Goal: Transaction & Acquisition: Purchase product/service

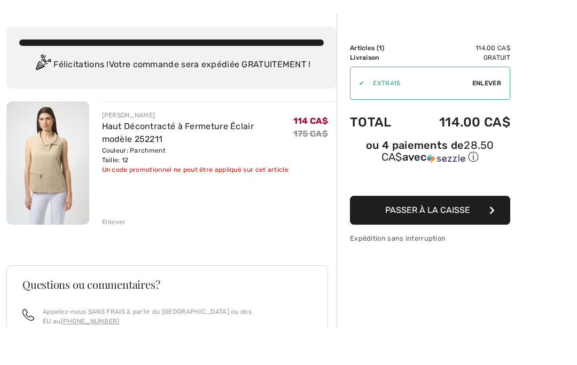
scroll to position [39, 0]
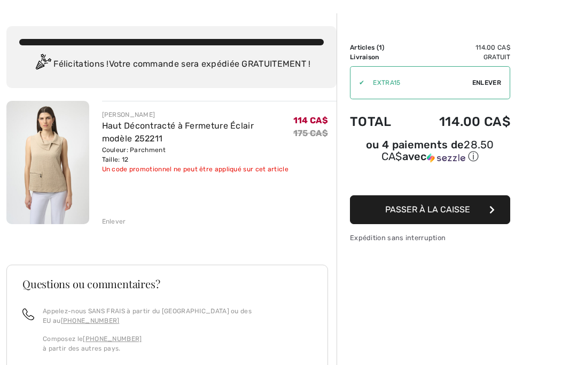
click at [474, 215] on button "Passer à la caisse" at bounding box center [430, 209] width 160 height 29
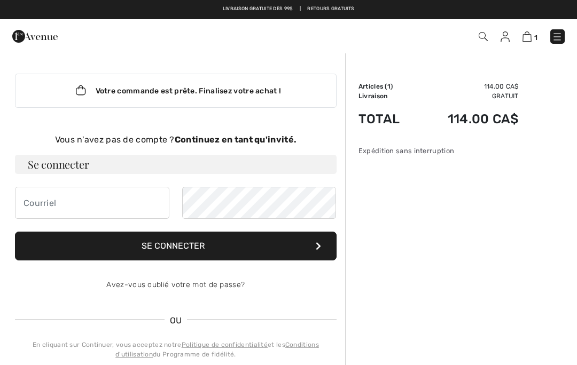
click at [282, 170] on h3 "Se connecter" at bounding box center [175, 164] width 321 height 19
click at [134, 199] on input "email" at bounding box center [92, 203] width 154 height 32
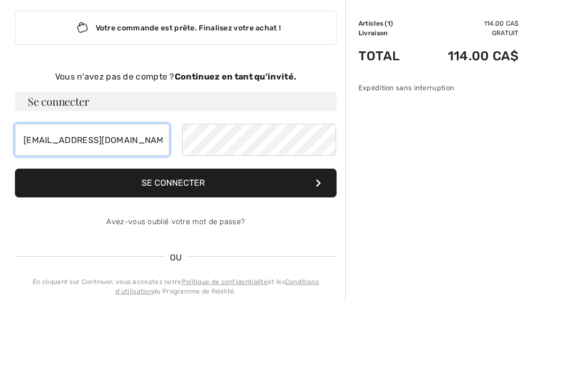
type input "claudepelletier@icloud.com"
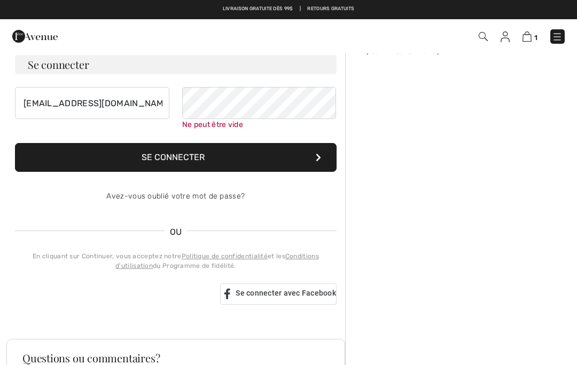
scroll to position [100, 0]
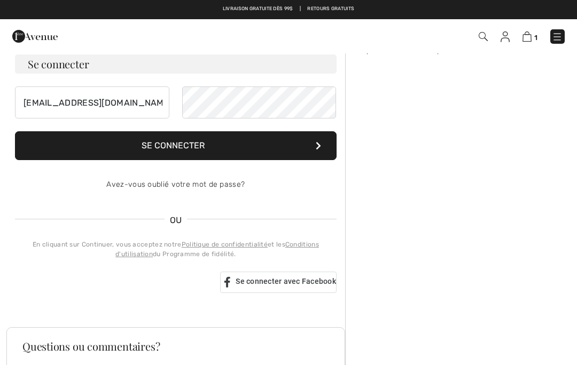
click at [282, 146] on button "Se connecter" at bounding box center [175, 145] width 321 height 29
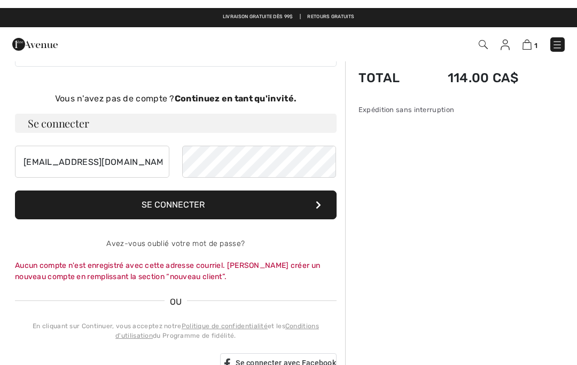
scroll to position [0, 0]
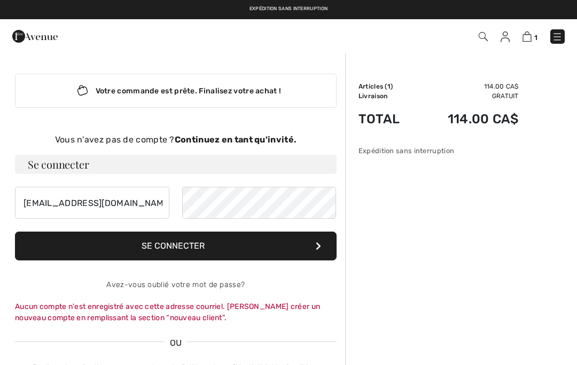
click at [274, 139] on strong "Continuez en tant qu'invité." at bounding box center [236, 140] width 122 height 10
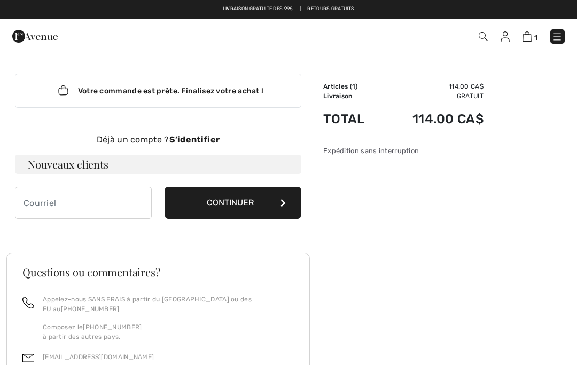
click at [509, 40] on img at bounding box center [504, 37] width 9 height 11
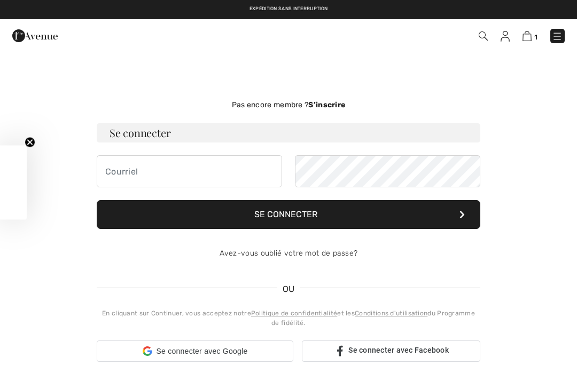
checkbox input "true"
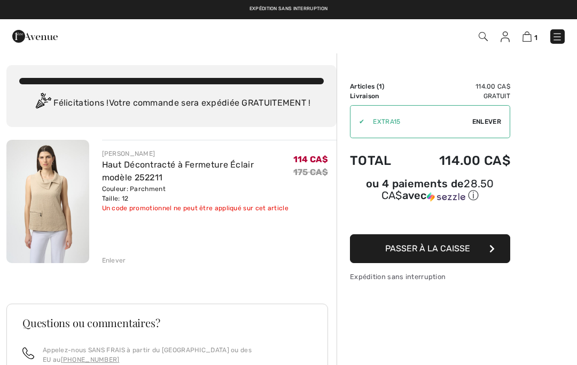
click at [473, 255] on button "Passer à la caisse" at bounding box center [430, 248] width 160 height 29
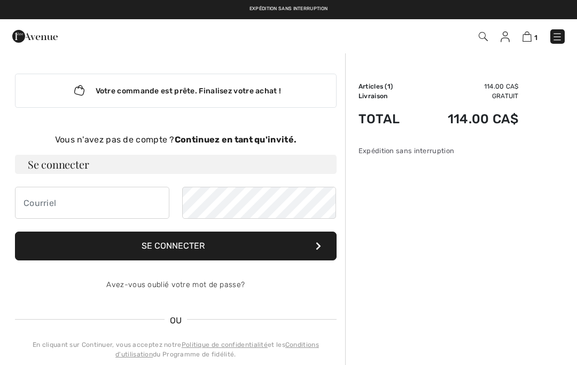
click at [559, 38] on img at bounding box center [557, 37] width 11 height 11
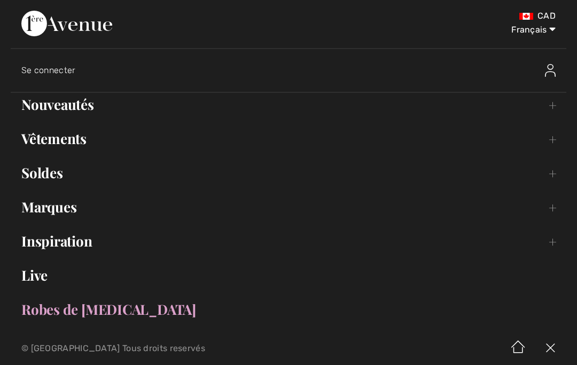
click at [543, 76] on div at bounding box center [498, 70] width 136 height 34
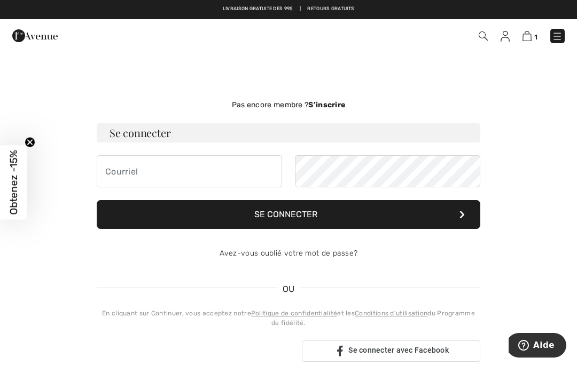
click at [488, 35] on img at bounding box center [482, 36] width 9 height 9
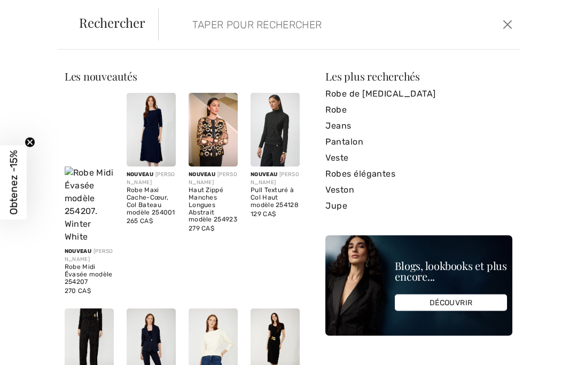
click at [513, 26] on button "Ferme" at bounding box center [507, 24] width 15 height 17
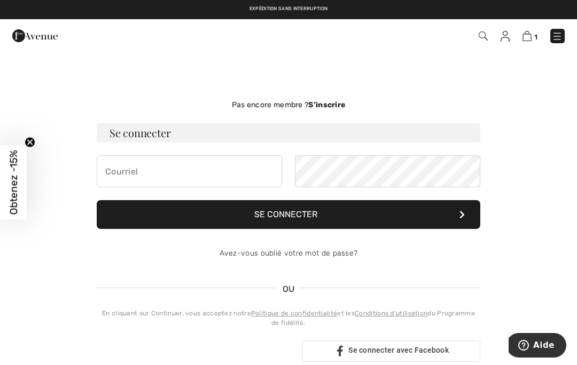
click at [328, 110] on div "Pas encore membre ? S’inscrire" at bounding box center [288, 104] width 383 height 11
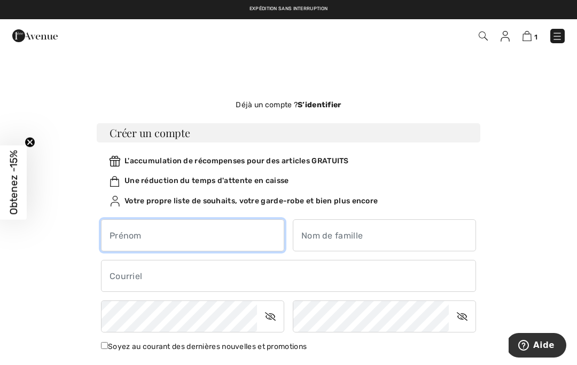
click at [261, 236] on input "text" at bounding box center [192, 235] width 183 height 32
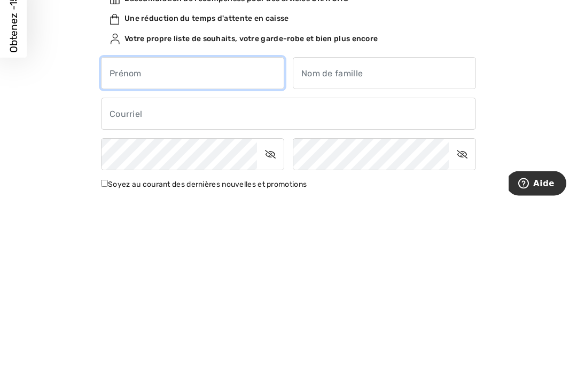
type input "[PERSON_NAME]"
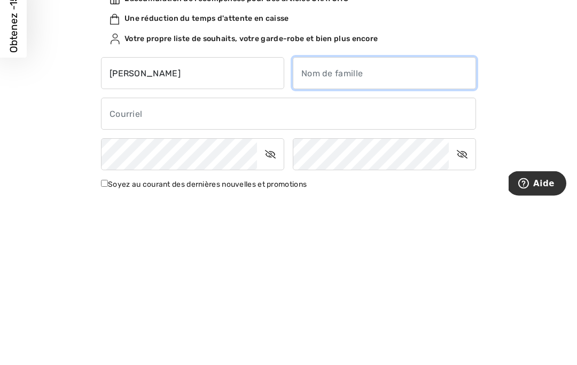
type input "Pelletier"
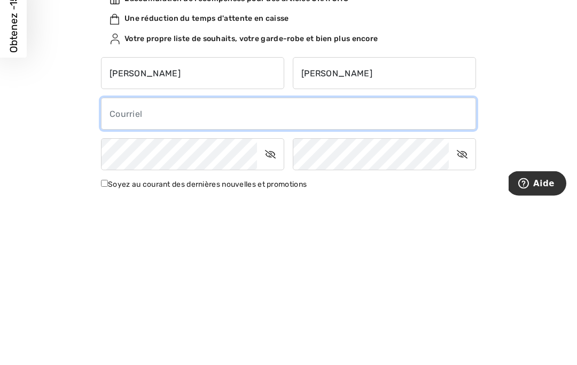
type input "claudepelletier@icloud.com"
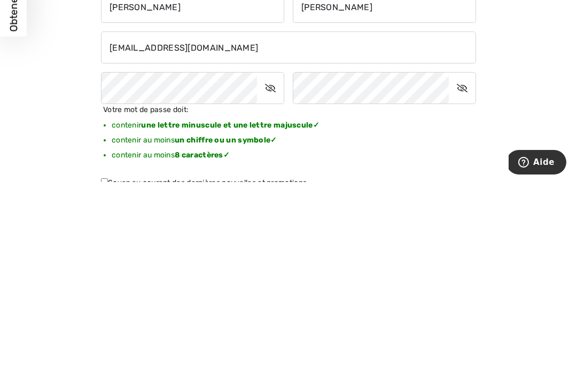
scroll to position [229, 0]
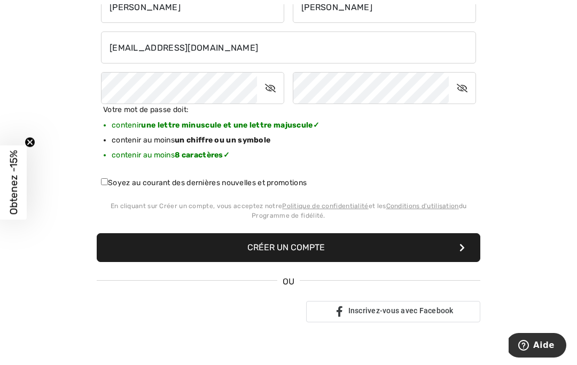
click at [108, 180] on input "Soyez au courant des dernières nouvelles et promotions" at bounding box center [104, 181] width 7 height 7
checkbox input "true"
click at [364, 249] on button "Créer un compte" at bounding box center [288, 247] width 383 height 29
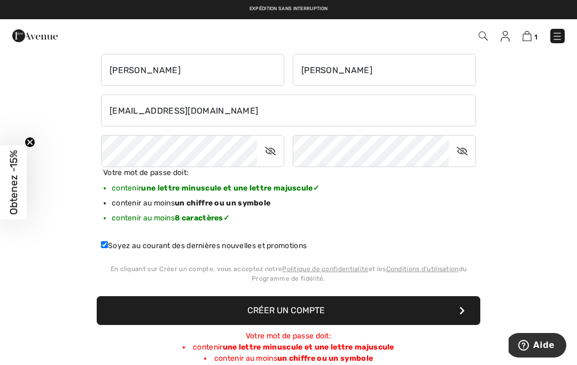
scroll to position [137, 0]
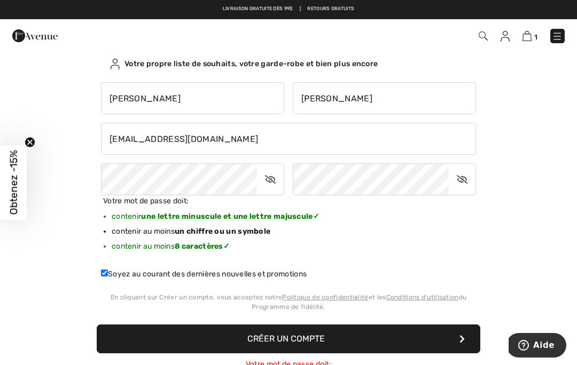
click at [275, 179] on icon at bounding box center [270, 179] width 27 height 25
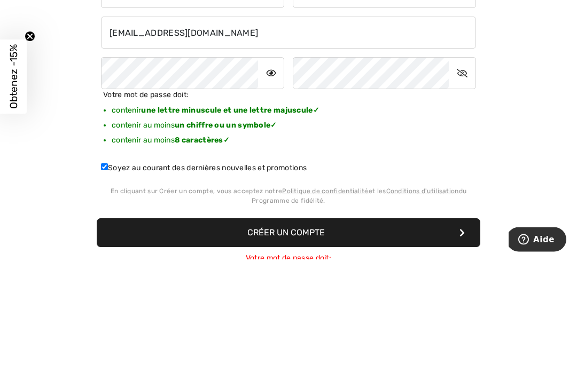
click at [457, 167] on icon at bounding box center [462, 179] width 27 height 25
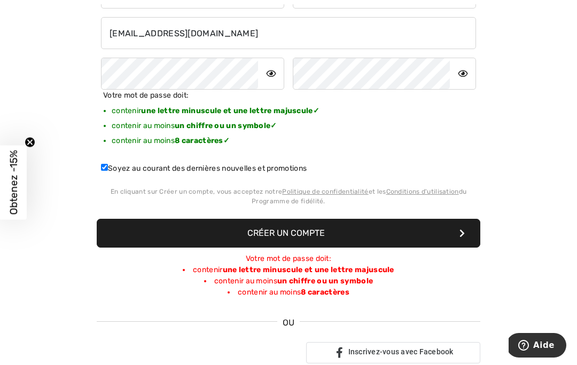
scroll to position [243, 0]
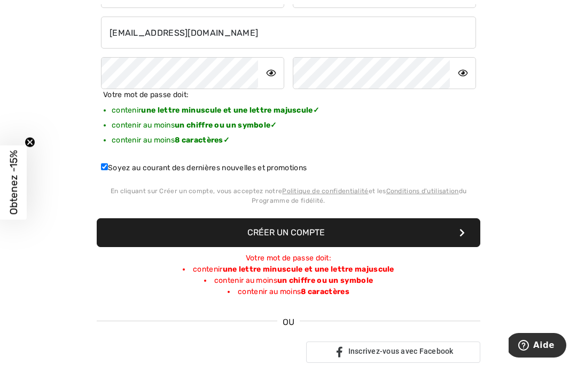
click at [353, 239] on button "Créer un compte" at bounding box center [288, 232] width 383 height 29
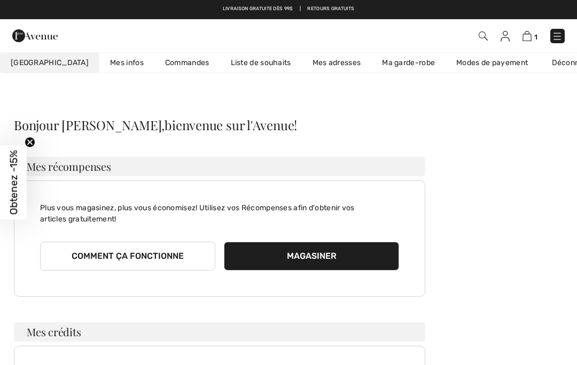
click at [524, 40] on img at bounding box center [526, 36] width 9 height 10
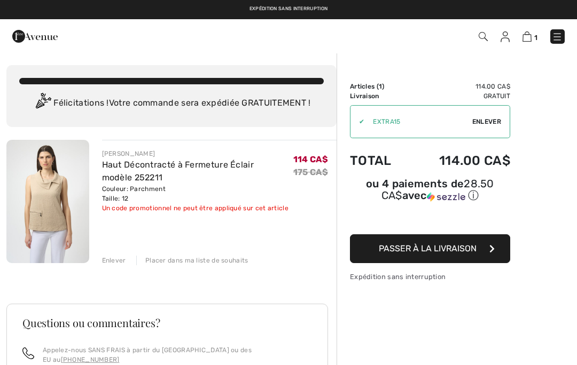
click at [476, 252] on span "Passer à la livraison" at bounding box center [428, 248] width 98 height 10
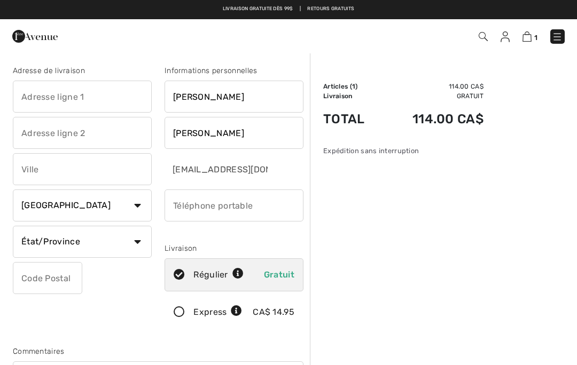
click at [82, 100] on input "text" at bounding box center [82, 97] width 139 height 32
type input "1B-120 [PERSON_NAME]"
type input "[GEOGRAPHIC_DATA]"
select select "QC"
type input "H3E1L1"
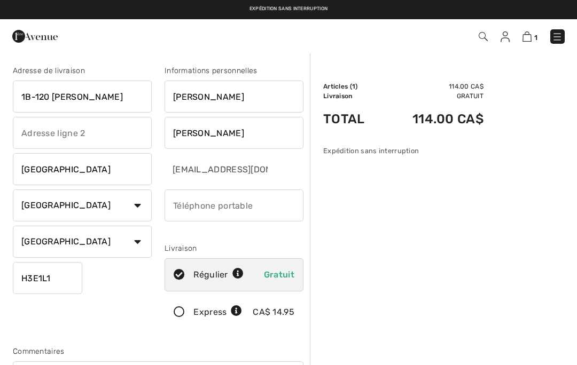
click at [269, 203] on input "phone" at bounding box center [233, 206] width 139 height 32
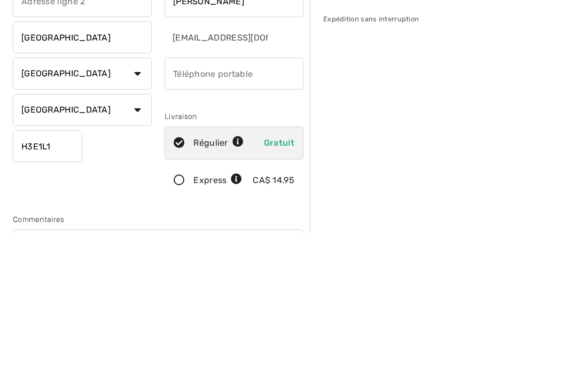
type input "5145719807"
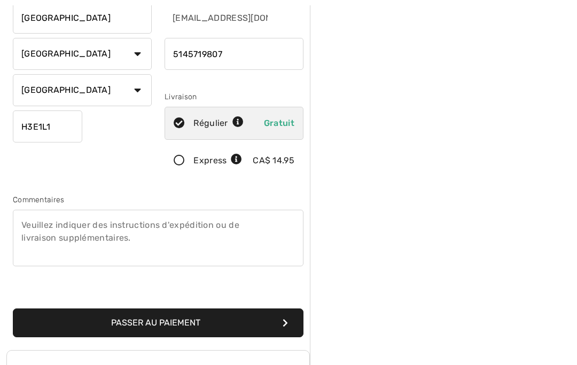
scroll to position [185, 0]
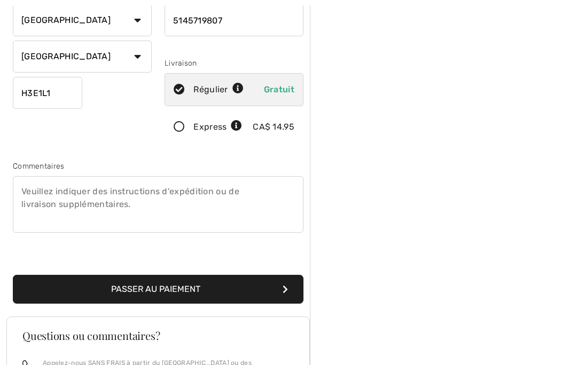
click at [290, 290] on button "Passer au paiement" at bounding box center [158, 289] width 290 height 29
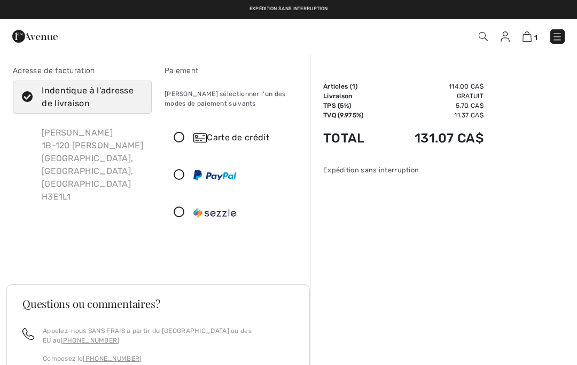
click at [185, 140] on icon at bounding box center [179, 137] width 28 height 11
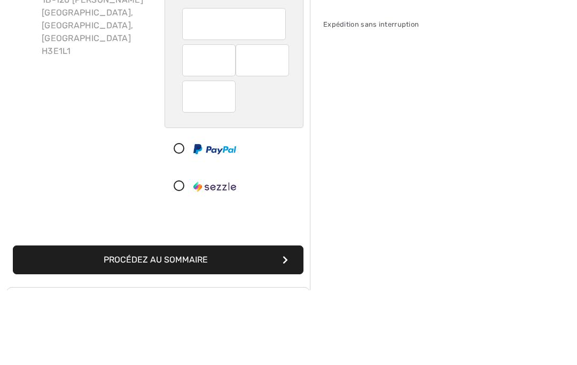
scroll to position [146, 0]
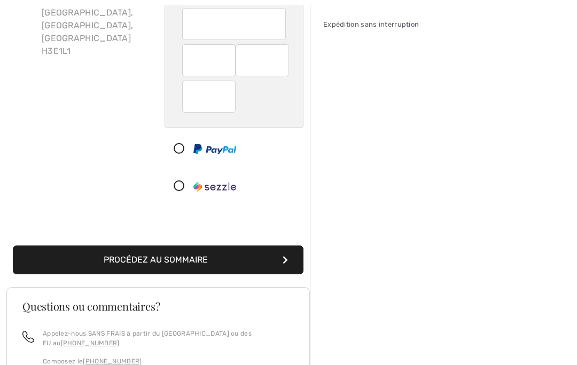
click at [273, 261] on button "Procédez au sommaire" at bounding box center [158, 260] width 290 height 29
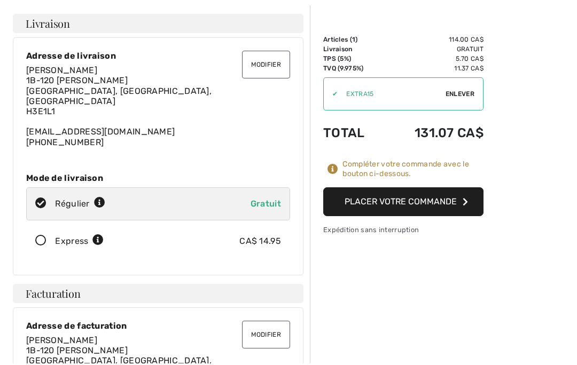
scroll to position [48, 0]
click at [360, 91] on input "TEXT" at bounding box center [391, 93] width 108 height 32
click at [450, 200] on button "Placer votre commande" at bounding box center [403, 201] width 160 height 29
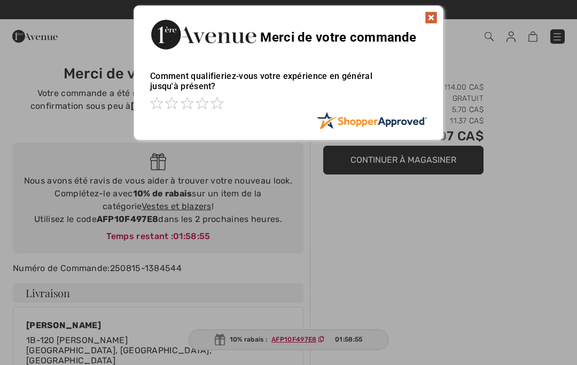
click at [431, 19] on img at bounding box center [431, 17] width 13 height 13
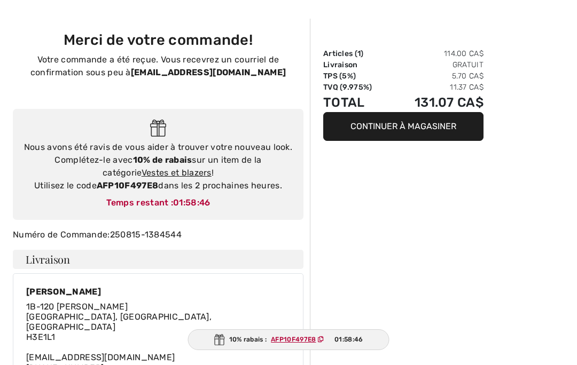
scroll to position [34, 0]
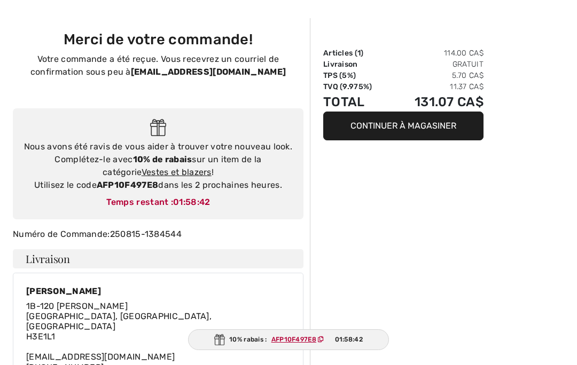
click at [178, 176] on link "Vestes et blazers" at bounding box center [177, 172] width 70 height 10
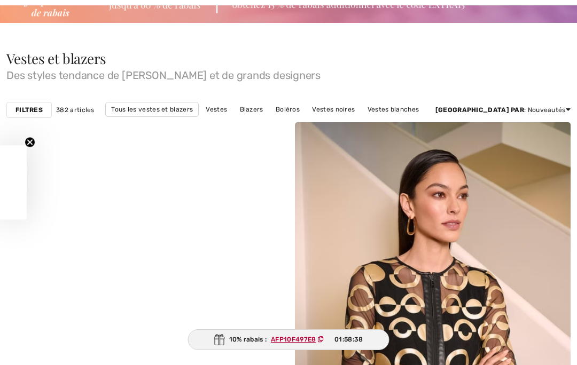
checkbox input "true"
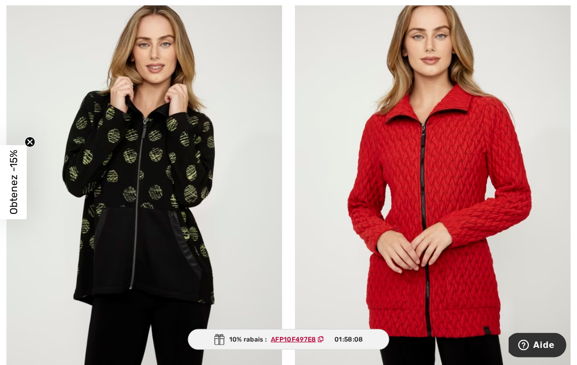
scroll to position [5387, 0]
click at [167, 152] on img at bounding box center [144, 189] width 276 height 413
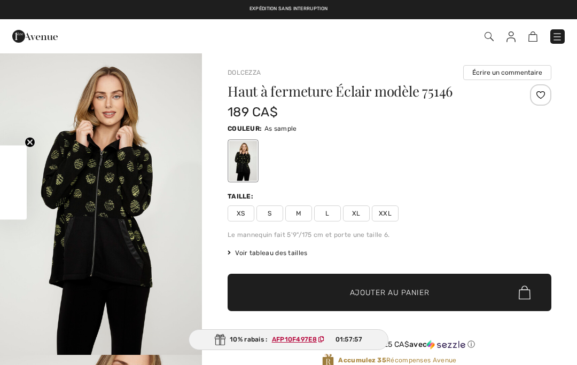
checkbox input "true"
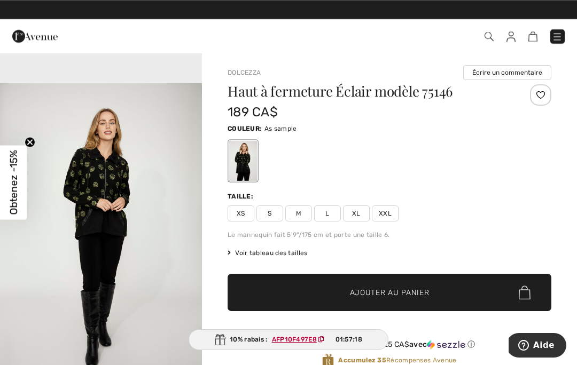
click at [296, 255] on span "Voir tableau des tailles" at bounding box center [267, 253] width 80 height 10
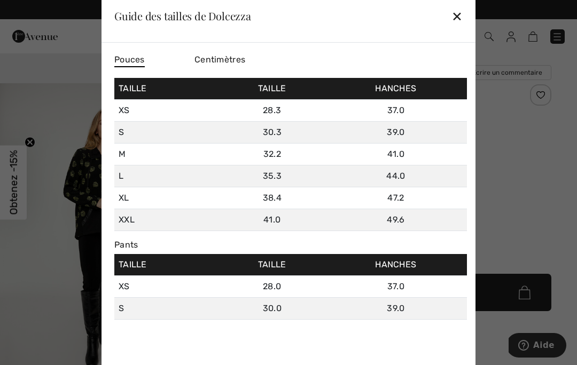
click at [452, 18] on div "✕" at bounding box center [456, 16] width 11 height 22
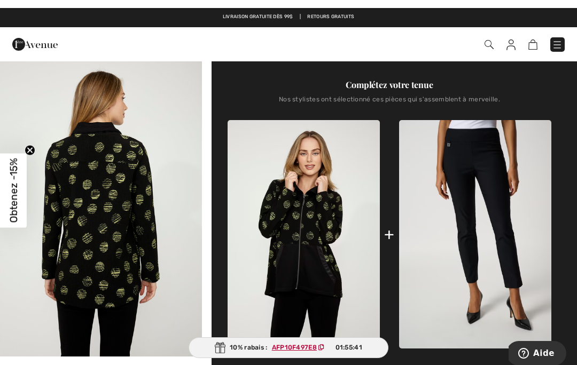
scroll to position [332, 0]
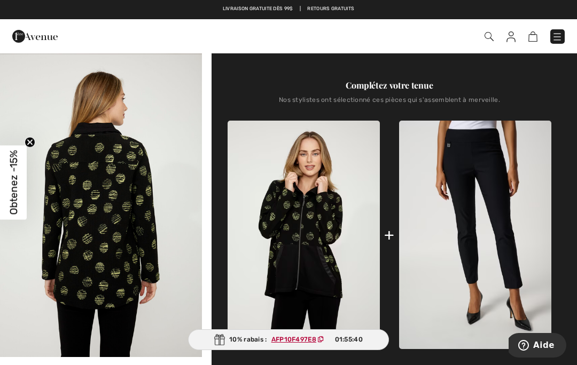
click at [395, 230] on div "+" at bounding box center [389, 235] width 324 height 229
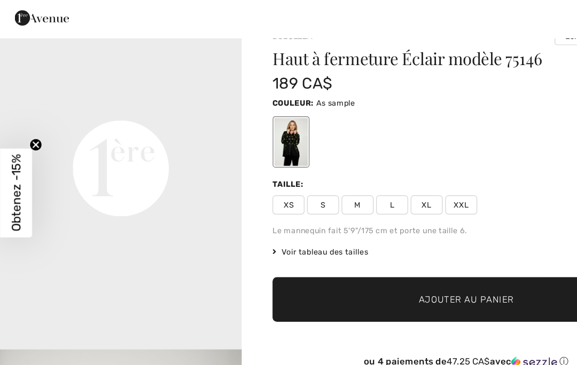
scroll to position [21, 0]
click at [302, 227] on span "Voir tableau des tailles" at bounding box center [267, 232] width 80 height 10
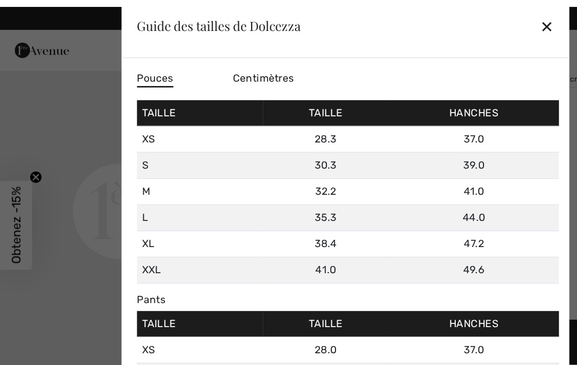
scroll to position [0, 0]
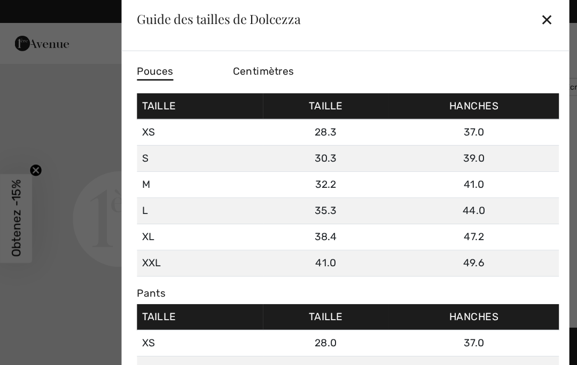
click at [452, 19] on div "✕" at bounding box center [456, 16] width 11 height 22
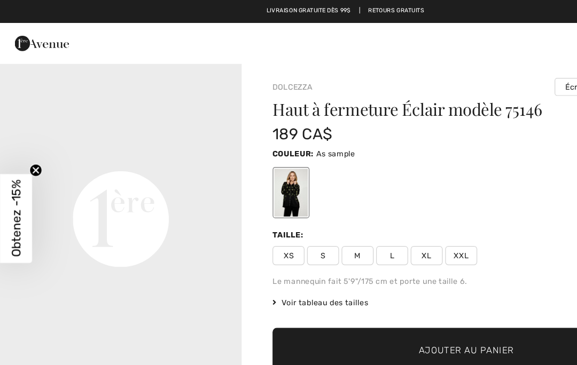
click at [327, 214] on span "L" at bounding box center [327, 214] width 27 height 16
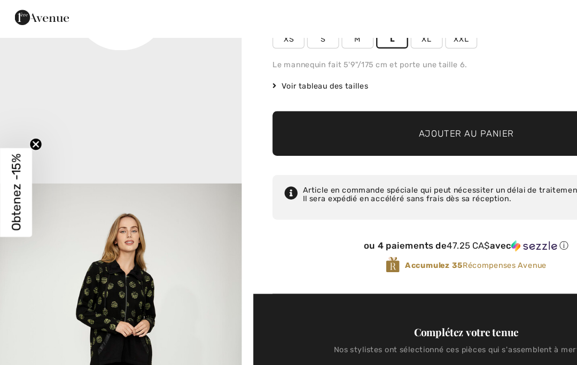
scroll to position [160, 0]
click at [395, 128] on span "Ajouter au panier" at bounding box center [390, 133] width 80 height 11
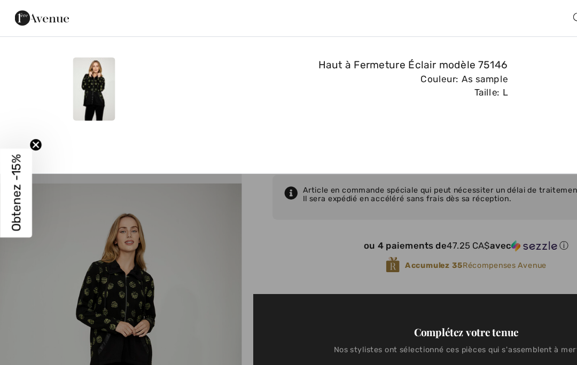
scroll to position [0, 0]
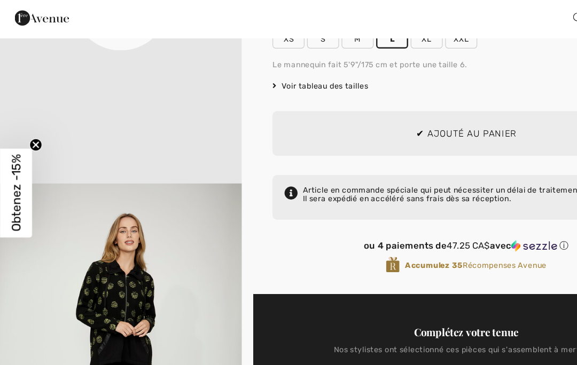
click at [300, 336] on ins "AFP10F497E8" at bounding box center [293, 339] width 45 height 7
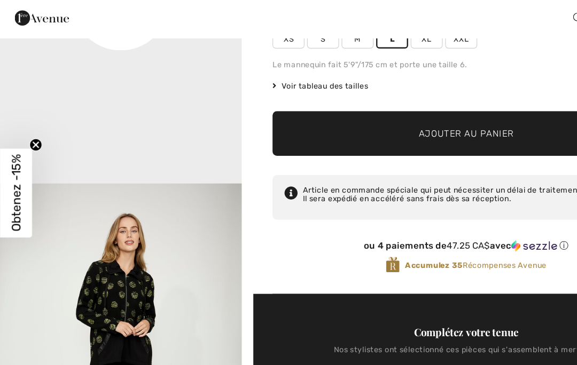
click at [288, 329] on div "10% rabais : AFP10F497E8 01:54:24" at bounding box center [288, 339] width 201 height 21
click at [297, 336] on ins "AFP10F497E8" at bounding box center [293, 339] width 45 height 7
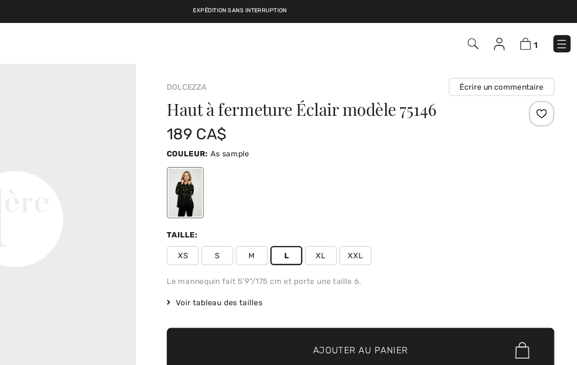
click at [522, 39] on img at bounding box center [526, 37] width 9 height 10
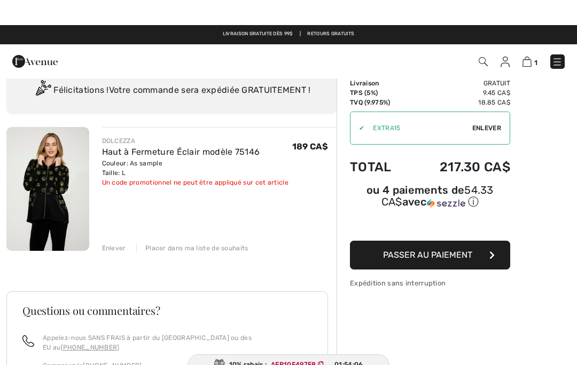
scroll to position [11, 0]
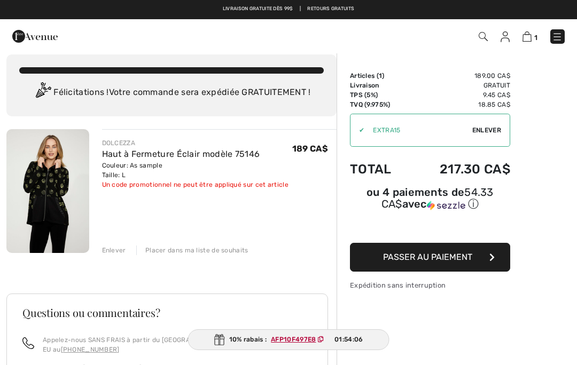
click at [379, 128] on input "TEXT" at bounding box center [418, 130] width 108 height 32
click at [491, 133] on span "Enlever" at bounding box center [486, 130] width 29 height 10
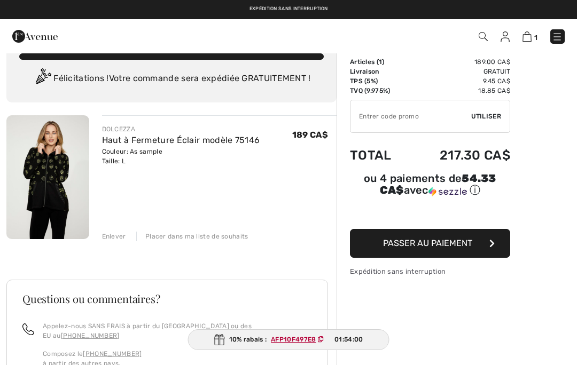
scroll to position [0, 0]
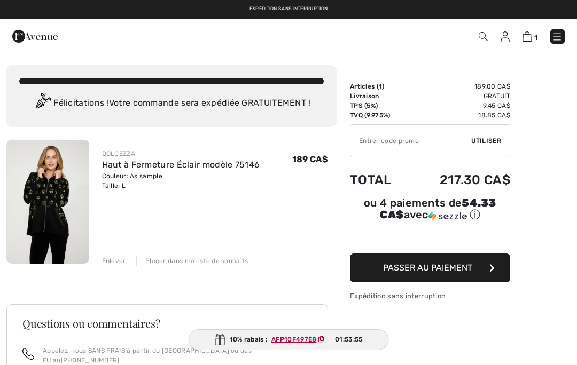
click at [404, 146] on input "TEXT" at bounding box center [410, 141] width 121 height 32
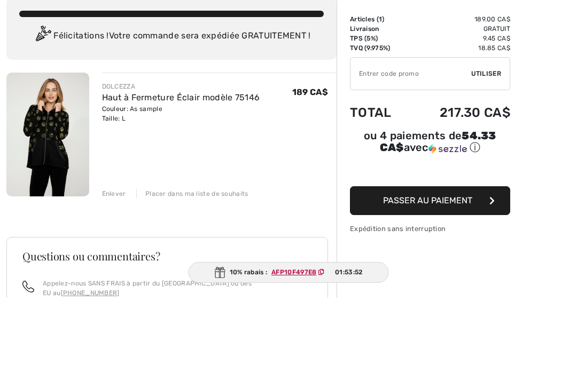
paste input "AFP10F497E8"
type input "AFP10F497E8"
click at [485, 136] on span "Utiliser" at bounding box center [486, 141] width 30 height 10
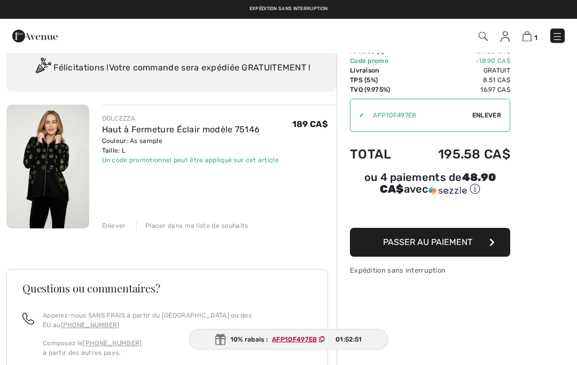
scroll to position [35, 0]
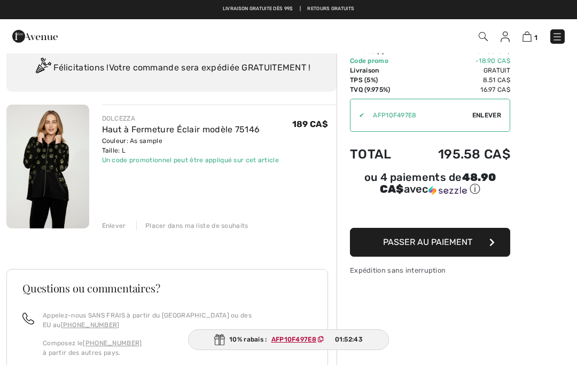
click at [64, 187] on img at bounding box center [47, 167] width 83 height 124
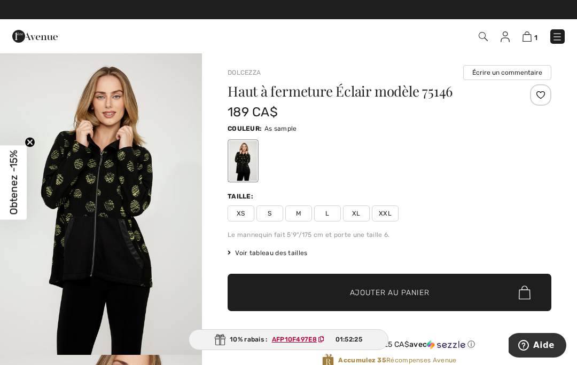
click at [287, 255] on span "Voir tableau des tailles" at bounding box center [267, 253] width 80 height 10
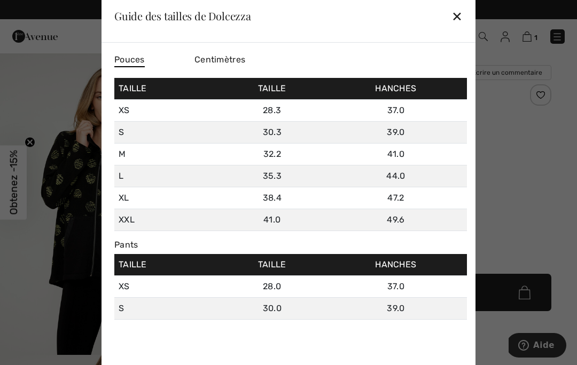
click at [462, 20] on div "✕" at bounding box center [456, 16] width 11 height 22
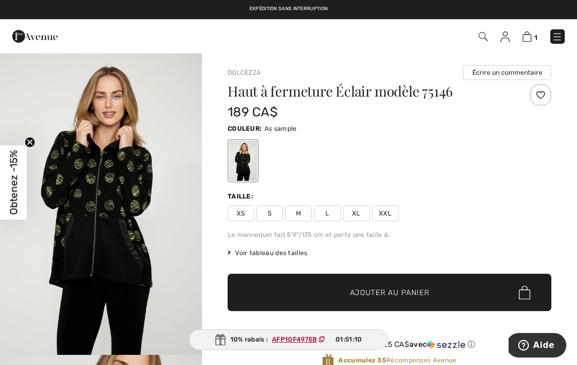
click at [526, 41] on img at bounding box center [526, 37] width 9 height 10
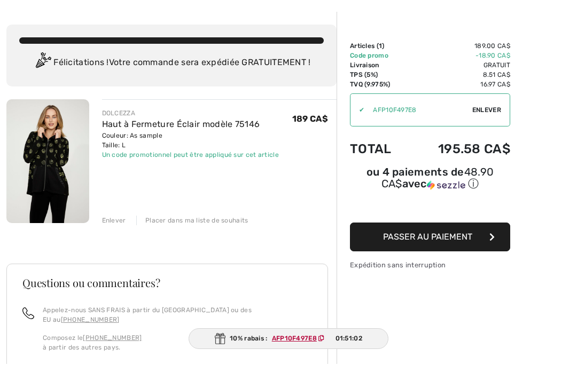
scroll to position [41, 0]
click at [451, 241] on span "Passer au paiement" at bounding box center [427, 237] width 89 height 10
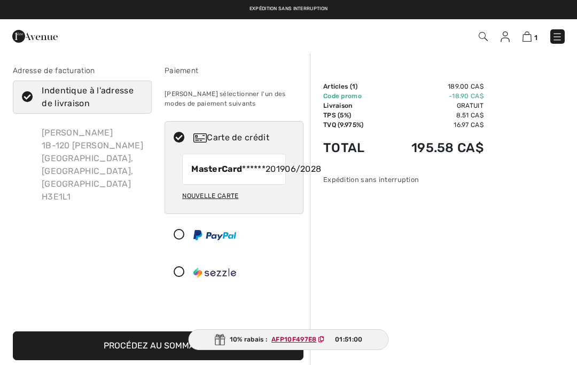
checkbox input "true"
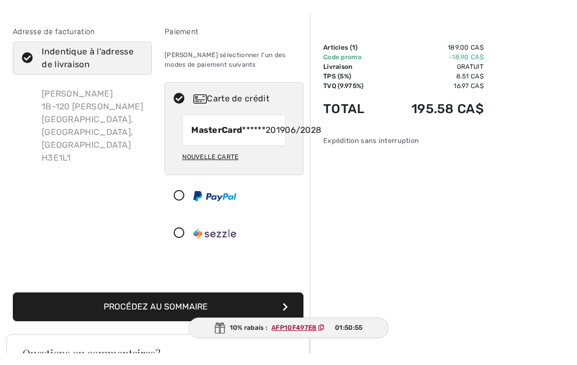
scroll to position [42, 0]
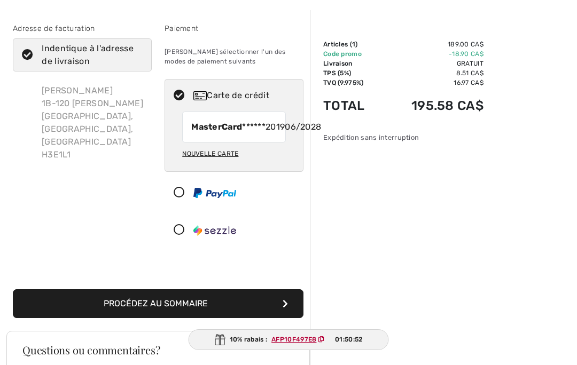
click at [210, 316] on button "Procédez au sommaire" at bounding box center [158, 303] width 290 height 29
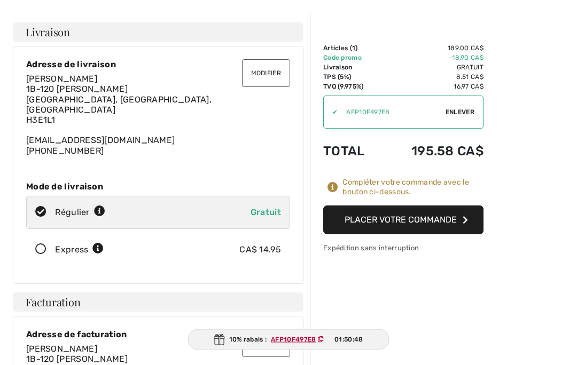
scroll to position [42, 0]
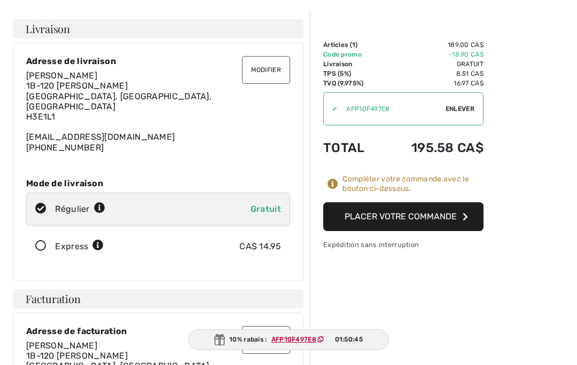
click at [429, 219] on button "Placer votre commande" at bounding box center [403, 216] width 160 height 29
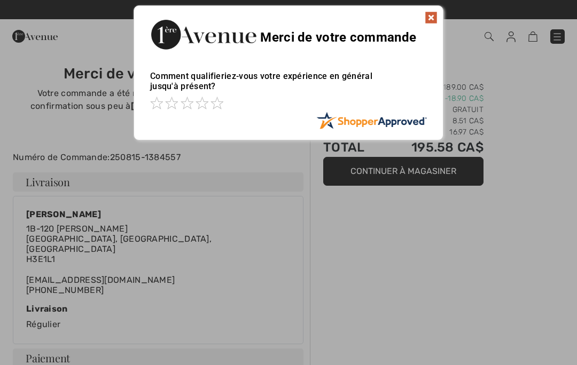
click at [436, 20] on img at bounding box center [431, 17] width 13 height 13
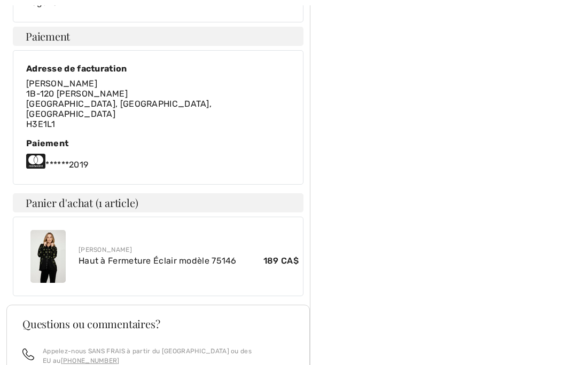
scroll to position [322, 0]
click at [195, 256] on link "Haut à Fermeture Éclair modèle 75146" at bounding box center [157, 261] width 158 height 10
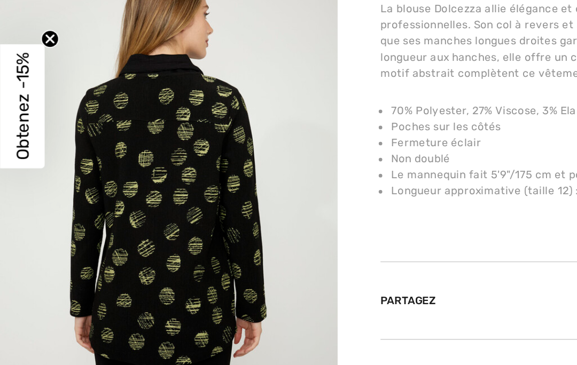
scroll to position [625, 0]
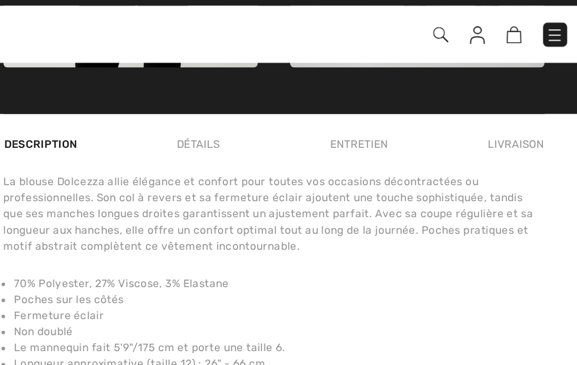
click at [322, 92] on div "Détails" at bounding box center [344, 101] width 44 height 19
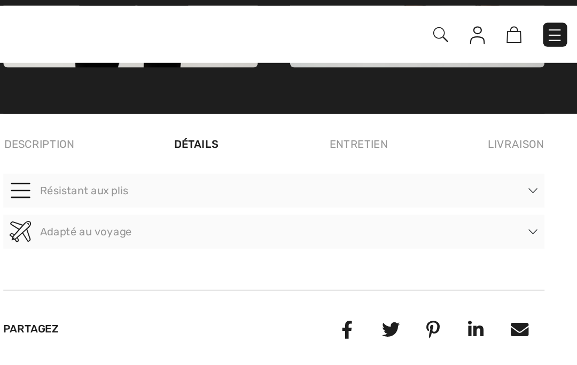
click at [414, 92] on div "Entretien" at bounding box center [440, 101] width 53 height 19
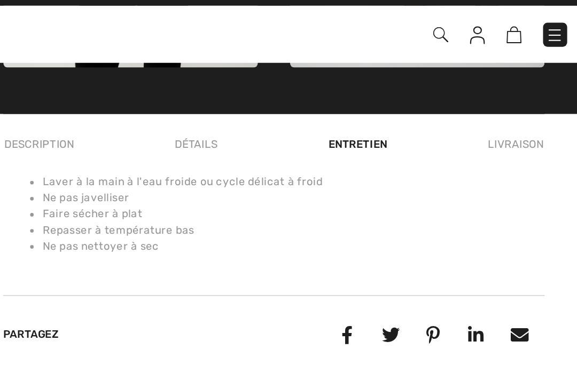
click at [514, 92] on div "Livraison" at bounding box center [532, 101] width 37 height 19
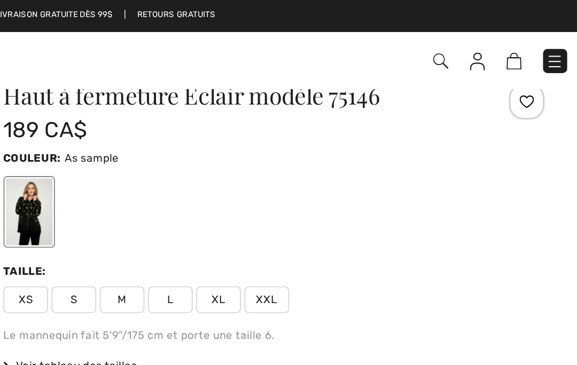
scroll to position [0, 0]
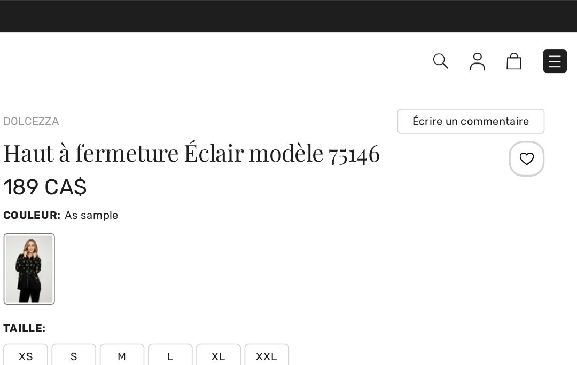
click at [506, 40] on img at bounding box center [510, 37] width 9 height 11
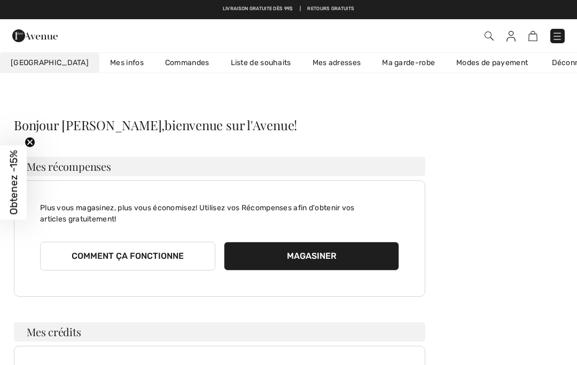
click at [158, 61] on link "Commandes" at bounding box center [187, 63] width 66 height 20
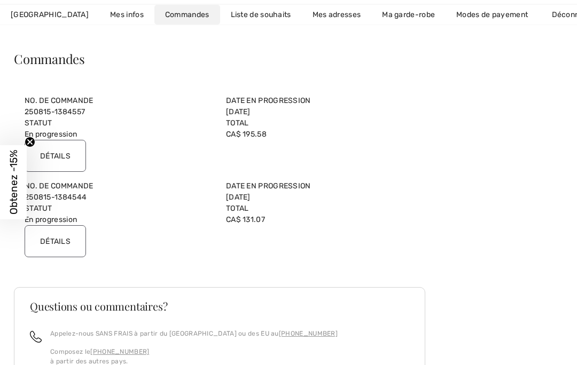
scroll to position [66, 0]
click at [74, 153] on input "Détails" at bounding box center [55, 156] width 61 height 32
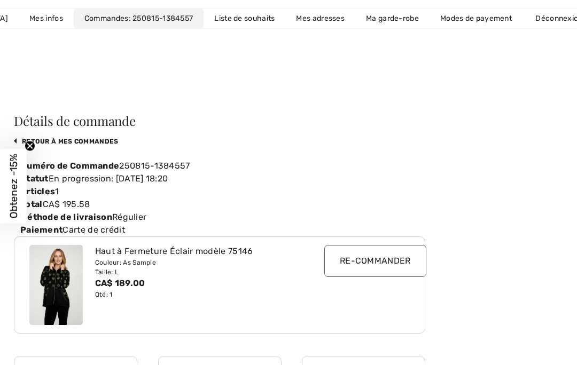
scroll to position [0, 0]
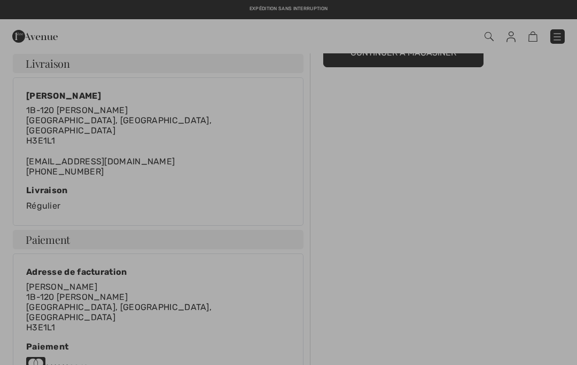
scroll to position [115, 0]
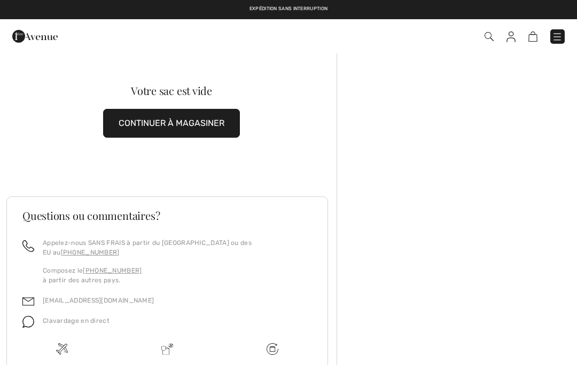
click at [509, 41] on img at bounding box center [510, 37] width 9 height 11
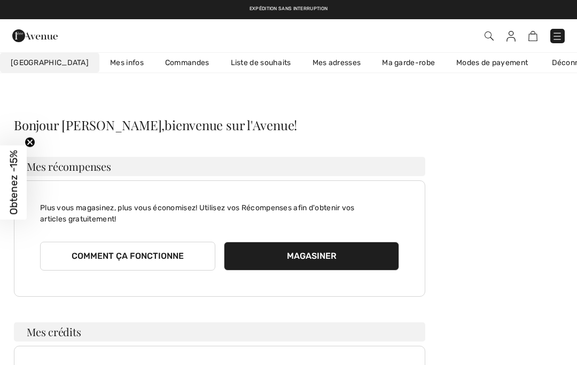
click at [156, 62] on link "Commandes" at bounding box center [187, 63] width 66 height 20
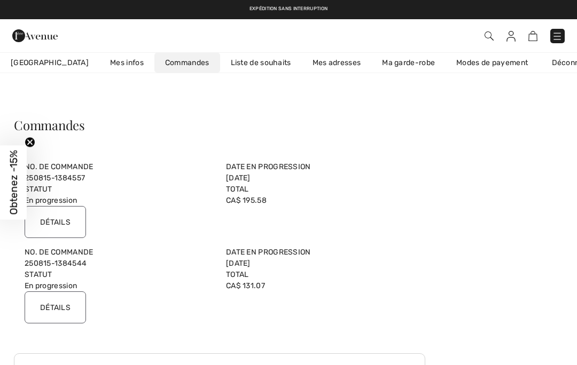
click at [73, 303] on input "Détails" at bounding box center [55, 308] width 61 height 32
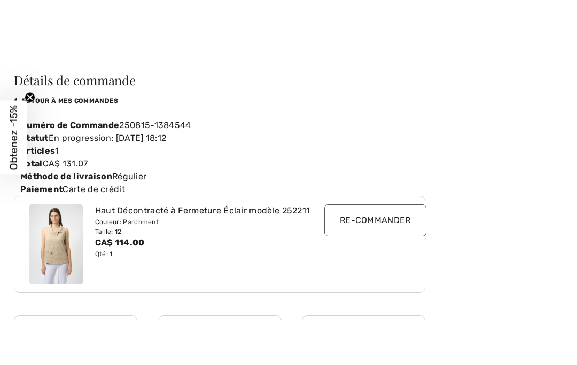
scroll to position [46, 0]
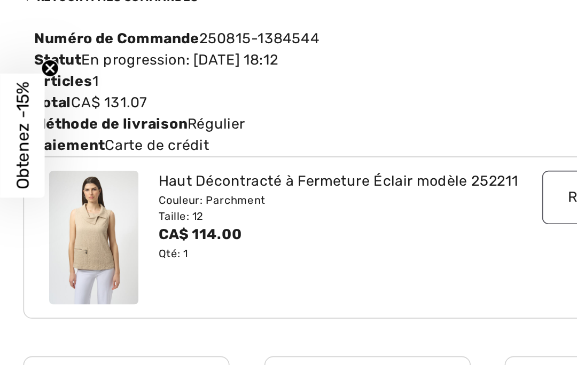
click at [180, 203] on div "Haut Décontracté à Fermeture Éclair modèle 252211" at bounding box center [203, 209] width 216 height 13
click at [207, 203] on div "Haut Décontracté à Fermeture Éclair modèle 252211" at bounding box center [203, 209] width 216 height 13
click at [66, 203] on img at bounding box center [55, 243] width 53 height 80
click at [75, 203] on img at bounding box center [55, 243] width 53 height 80
click at [119, 235] on div "CA$ 114.00" at bounding box center [203, 241] width 216 height 13
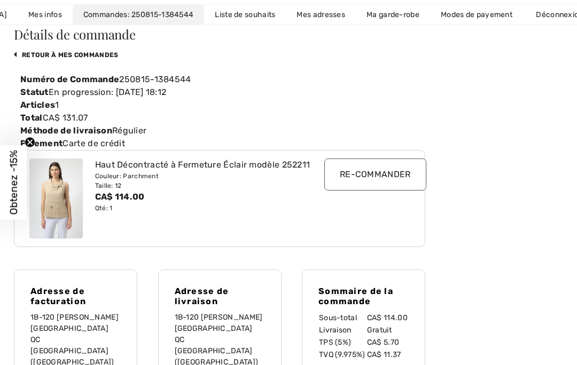
scroll to position [113, 0]
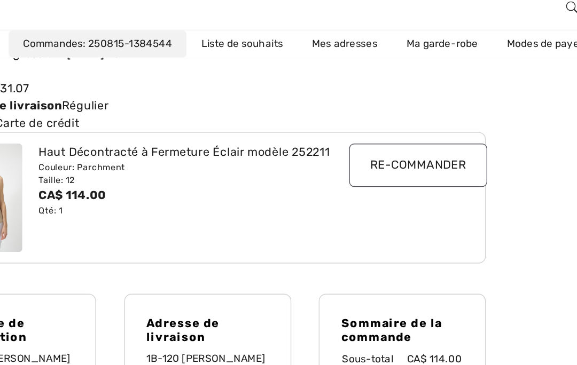
click at [232, 137] on div "Haut Décontracté à Fermeture Éclair modèle 252211" at bounding box center [203, 143] width 216 height 13
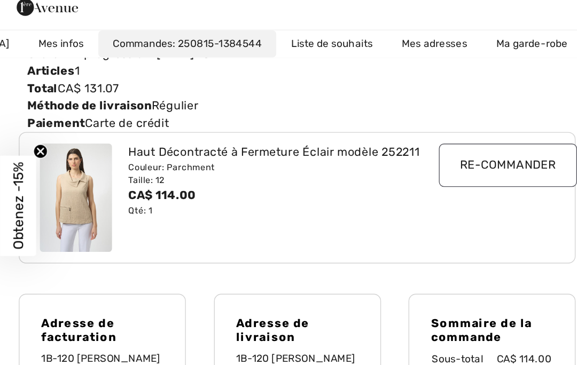
click at [139, 137] on div "Haut Décontracté à Fermeture Éclair modèle 252211" at bounding box center [203, 143] width 216 height 13
click at [72, 162] on img at bounding box center [55, 177] width 53 height 80
click at [110, 182] on div "Qté: 1" at bounding box center [203, 187] width 216 height 10
click at [125, 150] on div "Couleur: Parchment" at bounding box center [203, 155] width 216 height 10
click at [11, 168] on span "Obtenez -15%" at bounding box center [13, 183] width 12 height 65
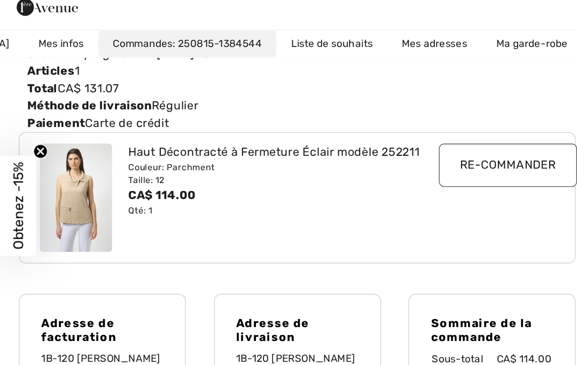
click at [152, 137] on div "Haut Décontracté à Fermeture Éclair modèle 252211" at bounding box center [203, 143] width 216 height 13
click at [139, 169] on div "CA$ 114.00" at bounding box center [203, 175] width 216 height 13
click at [104, 163] on div "Haut Décontracté à Fermeture Éclair modèle 252211 Couleur: Parchment Taille: 12…" at bounding box center [203, 177] width 229 height 80
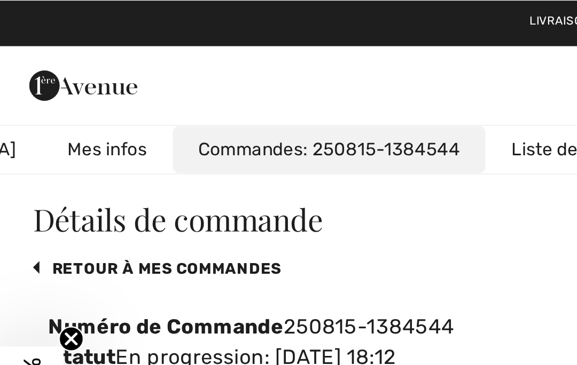
scroll to position [29, 0]
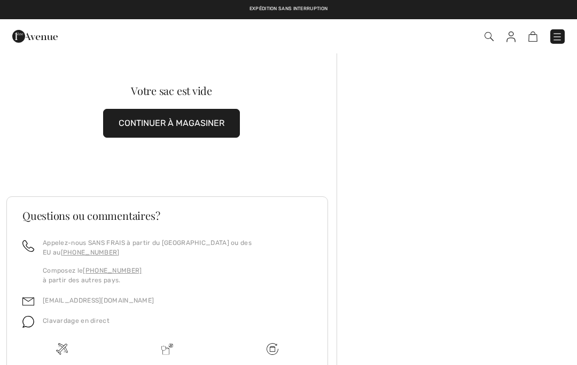
scroll to position [41, 0]
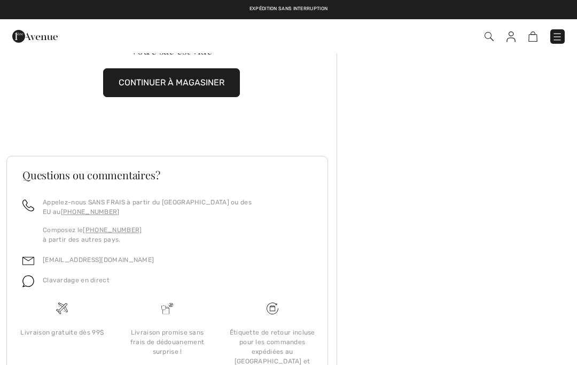
checkbox input "true"
